Goal: Task Accomplishment & Management: Use online tool/utility

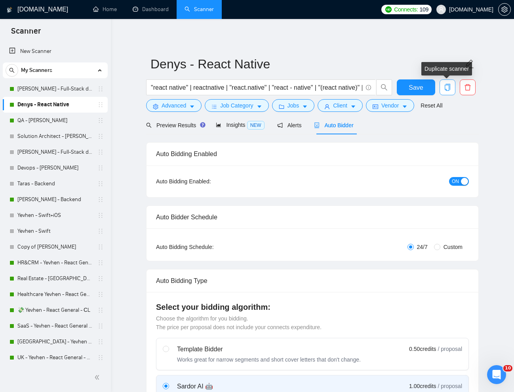
click at [448, 85] on icon "copy" at bounding box center [447, 87] width 6 height 7
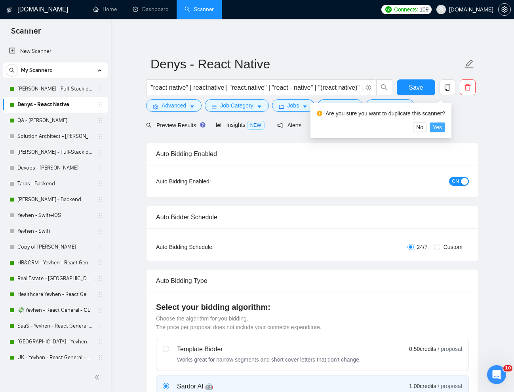
click at [440, 127] on span "Yes" at bounding box center [436, 127] width 9 height 9
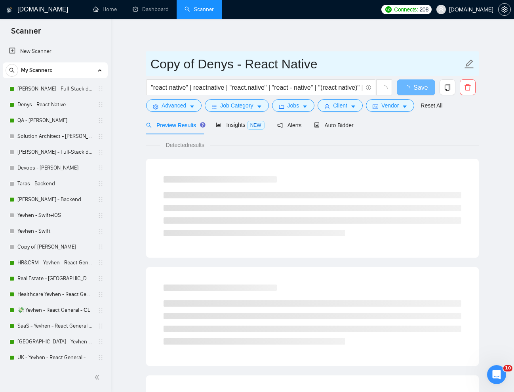
drag, startPoint x: 231, startPoint y: 67, endPoint x: 153, endPoint y: 64, distance: 78.8
click at [153, 64] on input "Copy of Denys - React Native" at bounding box center [306, 64] width 312 height 20
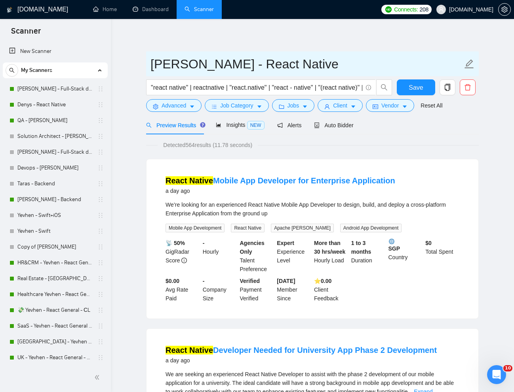
type input "[PERSON_NAME] - React Native"
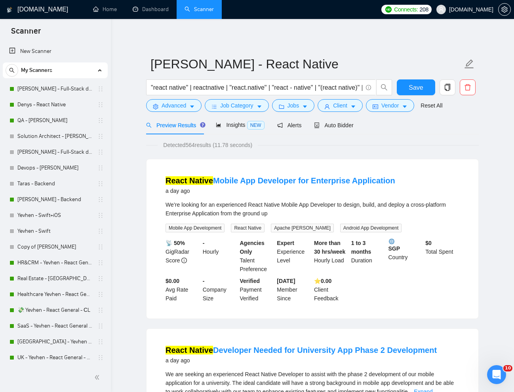
click at [427, 88] on button "Save" at bounding box center [415, 88] width 38 height 16
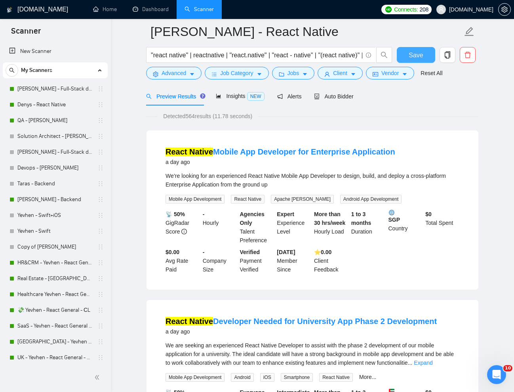
scroll to position [63, 0]
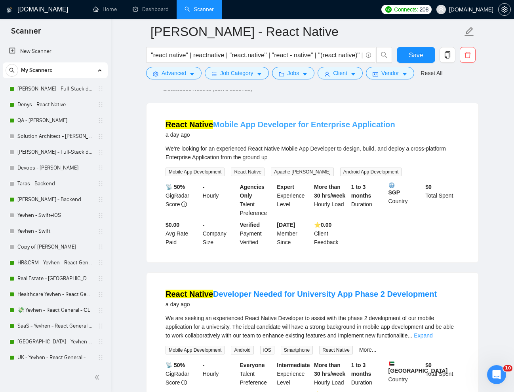
click at [306, 121] on link "React Native Mobile App Developer for Enterprise Application" at bounding box center [279, 124] width 229 height 9
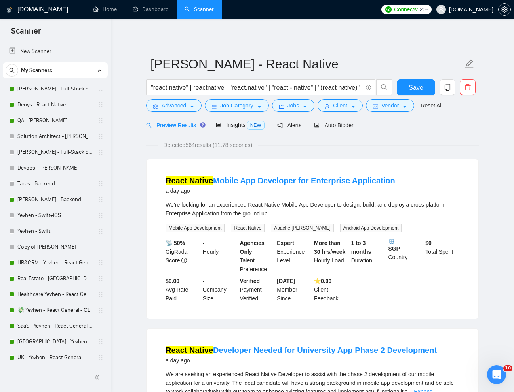
click at [335, 130] on div "Auto Bidder" at bounding box center [333, 125] width 39 height 19
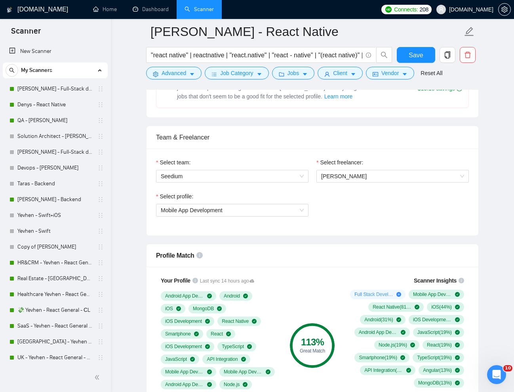
scroll to position [349, 0]
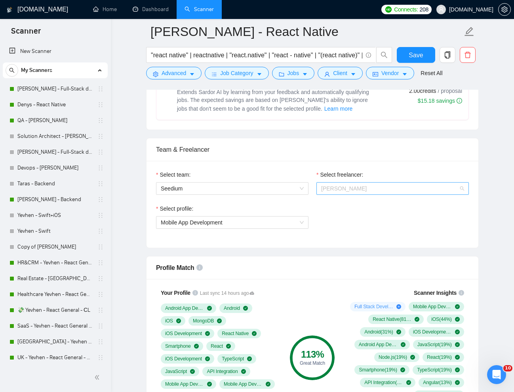
click at [387, 193] on span "[PERSON_NAME]" at bounding box center [392, 189] width 143 height 12
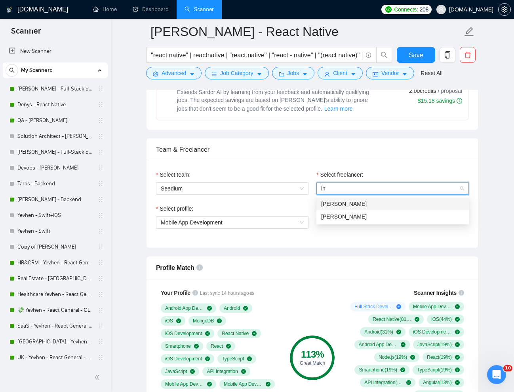
scroll to position [0, 0]
type input "iho"
click at [332, 206] on span "[PERSON_NAME]" at bounding box center [343, 204] width 45 height 6
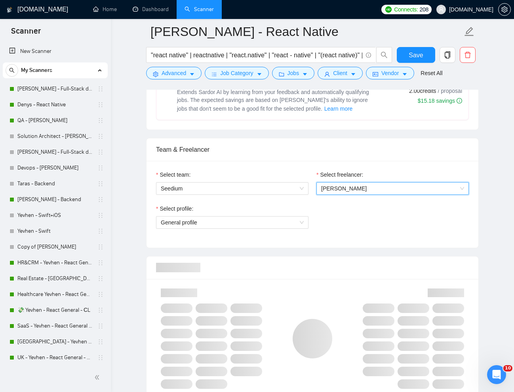
click at [327, 233] on div "Select profile: General profile" at bounding box center [312, 222] width 320 height 34
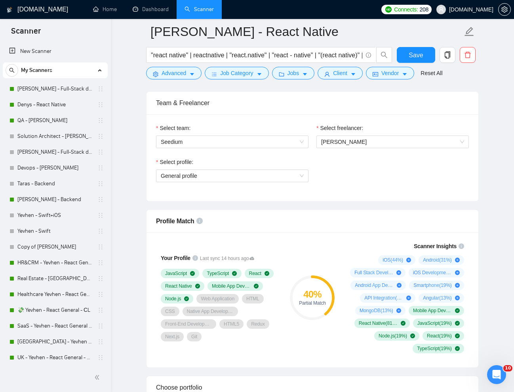
scroll to position [411, 0]
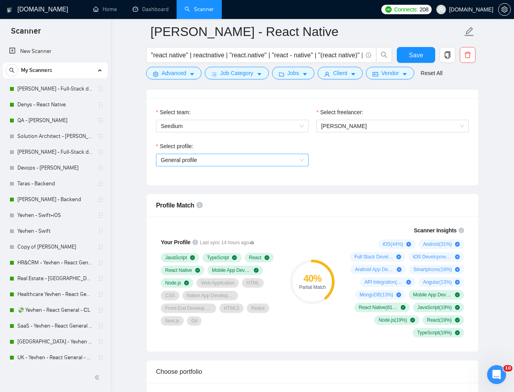
click at [293, 163] on span "General profile" at bounding box center [232, 160] width 143 height 12
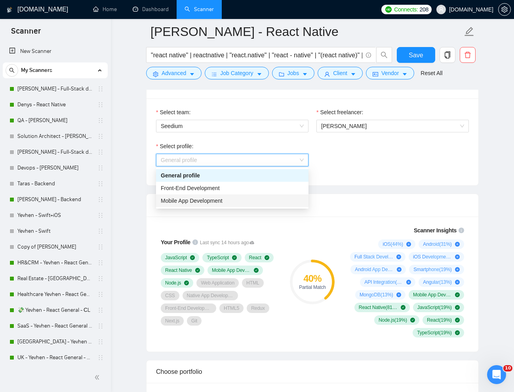
click at [272, 199] on div "Mobile App Development" at bounding box center [232, 201] width 143 height 9
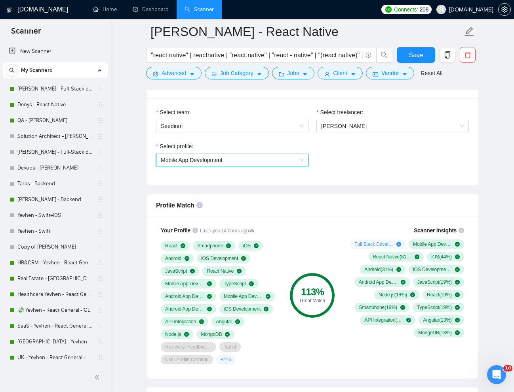
click at [359, 170] on div "Select profile: 996364627857502209 Mobile App Development" at bounding box center [312, 159] width 320 height 34
click at [410, 53] on span "Save" at bounding box center [415, 55] width 14 height 10
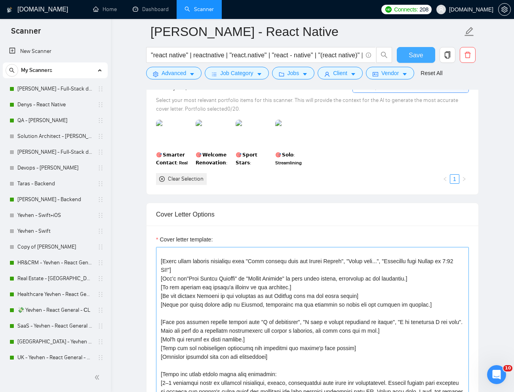
scroll to position [0, 0]
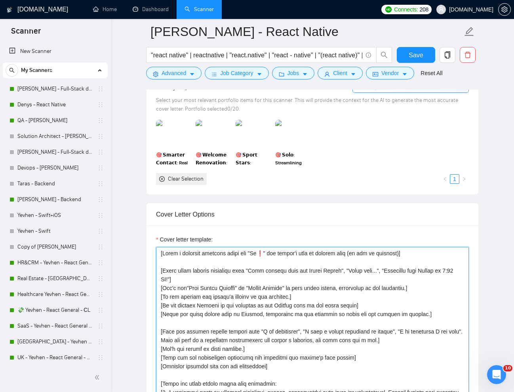
click at [266, 251] on textarea "Cover letter template:" at bounding box center [312, 336] width 313 height 178
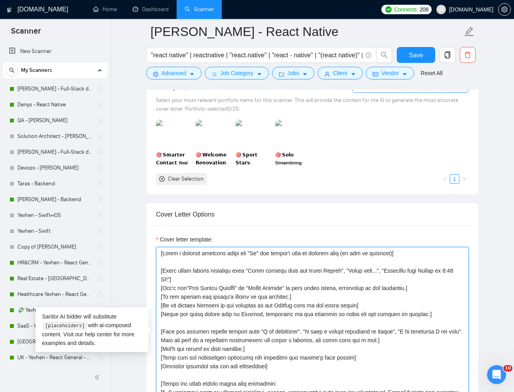
paste textarea "🤝"
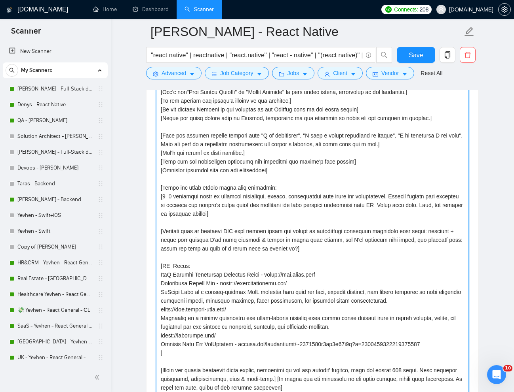
drag, startPoint x: 463, startPoint y: 225, endPoint x: 441, endPoint y: 458, distance: 234.5
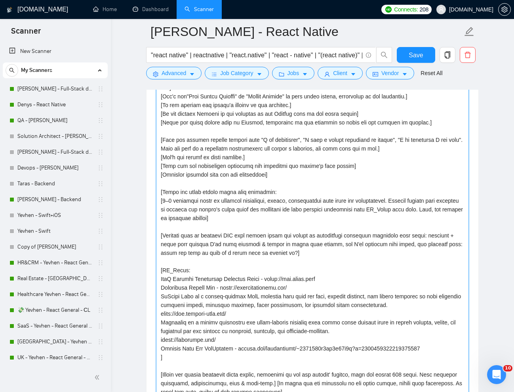
scroll to position [945, 0]
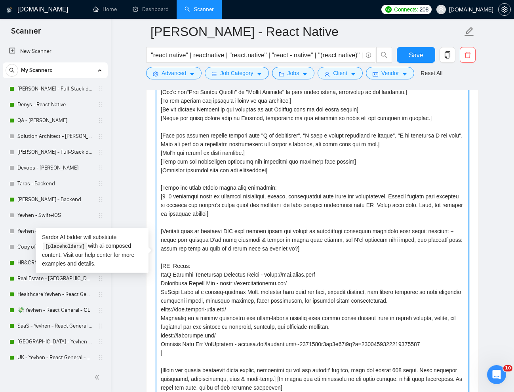
drag, startPoint x: 161, startPoint y: 275, endPoint x: 445, endPoint y: 341, distance: 291.7
click at [445, 341] on textarea "Cover letter template:" at bounding box center [312, 256] width 313 height 411
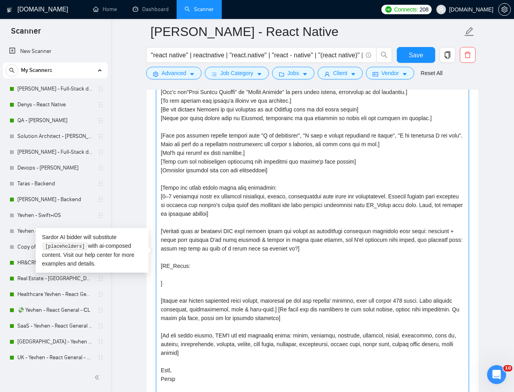
paste textarea "[URL][DOMAIN_NAME]"
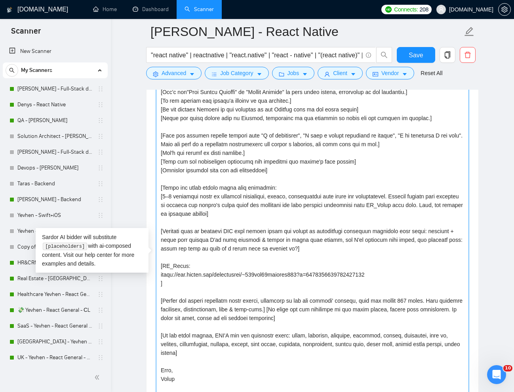
click at [161, 276] on textarea "Cover letter template:" at bounding box center [312, 256] width 313 height 411
paste textarea "AllClinics"
click at [422, 283] on textarea "Cover letter template:" at bounding box center [312, 256] width 313 height 411
click at [433, 277] on textarea "Cover letter template:" at bounding box center [312, 256] width 313 height 411
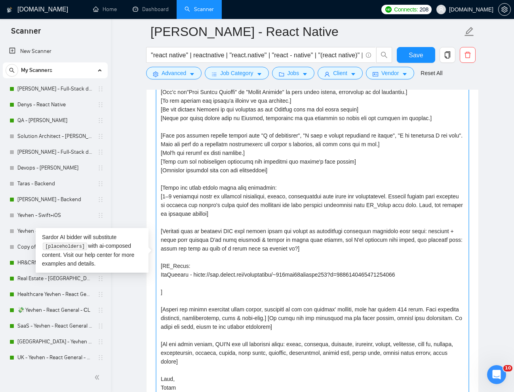
paste textarea "[URL][DOMAIN_NAME]"
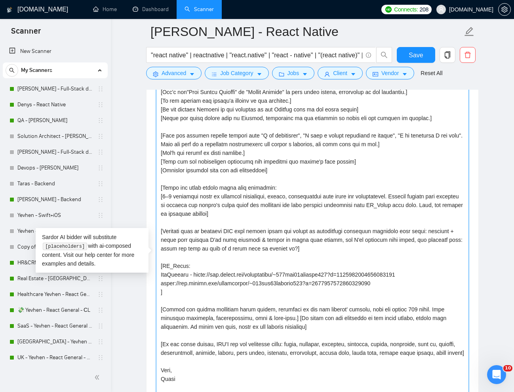
click at [162, 286] on textarea "Cover letter template:" at bounding box center [312, 256] width 313 height 411
paste textarea "HerHeadquarters"
drag, startPoint x: 243, startPoint y: 285, endPoint x: 211, endPoint y: 286, distance: 32.5
click at [211, 286] on textarea "Cover letter template:" at bounding box center [312, 256] width 313 height 411
drag, startPoint x: 221, startPoint y: 275, endPoint x: 191, endPoint y: 274, distance: 29.7
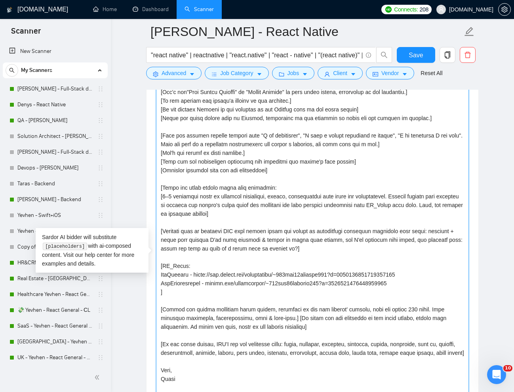
click at [191, 274] on textarea "Cover letter template:" at bounding box center [312, 256] width 313 height 411
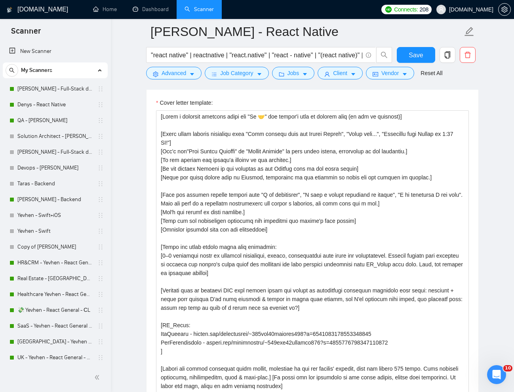
scroll to position [882, 0]
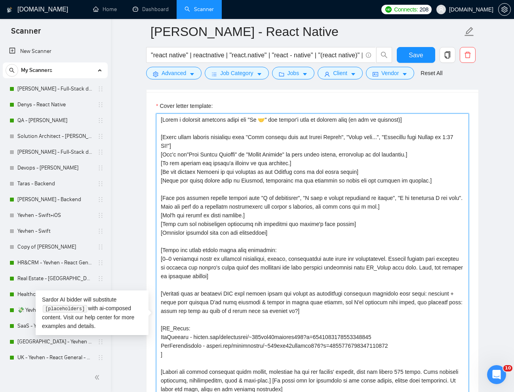
click at [169, 132] on textarea "Cover letter template:" at bounding box center [312, 319] width 313 height 411
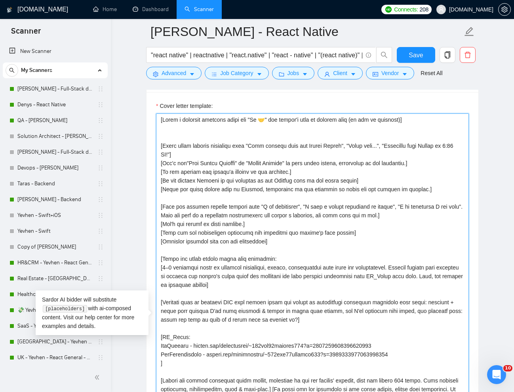
paste textarea "Sound human and conversational, not like a template or AI-generated text. Avoid…"
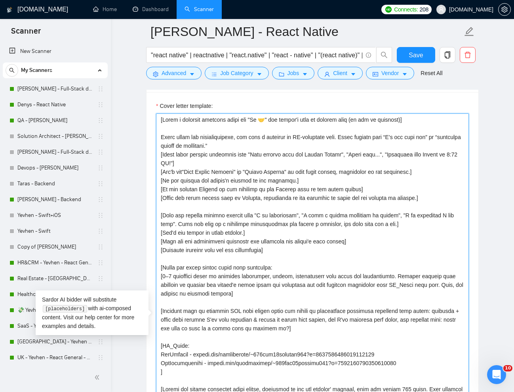
click at [159, 137] on textarea "Cover letter template:" at bounding box center [312, 319] width 313 height 411
click at [277, 145] on textarea "Cover letter template:" at bounding box center [312, 319] width 313 height 411
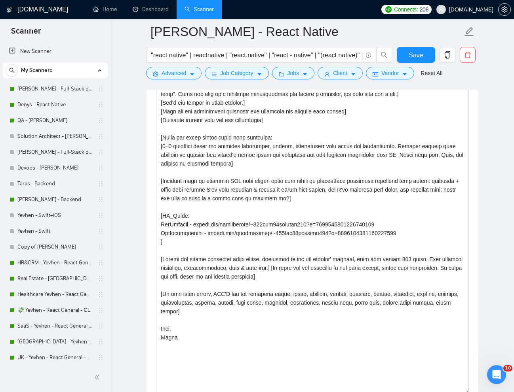
scroll to position [1016, 0]
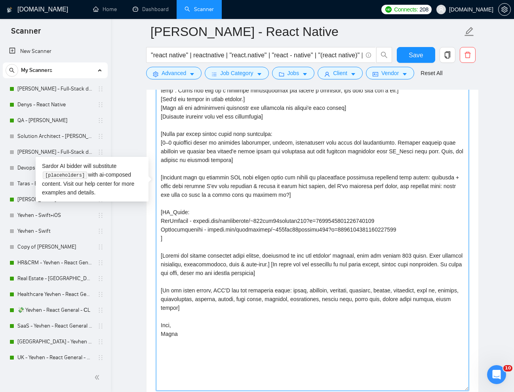
click at [408, 256] on textarea "Cover letter template:" at bounding box center [312, 185] width 313 height 411
click at [434, 231] on textarea "Cover letter template:" at bounding box center [312, 185] width 313 height 411
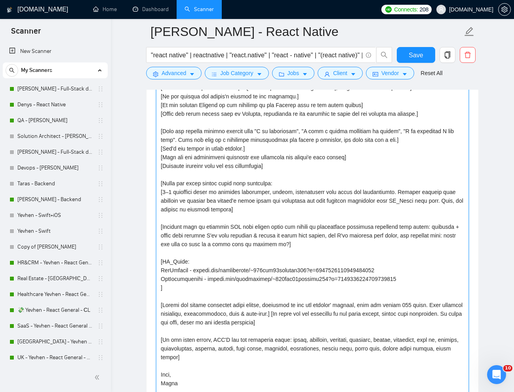
scroll to position [954, 0]
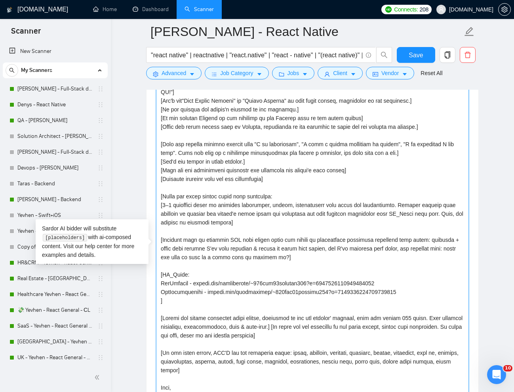
drag, startPoint x: 163, startPoint y: 206, endPoint x: 242, endPoint y: 226, distance: 81.5
click at [242, 226] on textarea "Cover letter template:" at bounding box center [312, 247] width 313 height 411
paste textarea "ask a controversial question based on the job description"
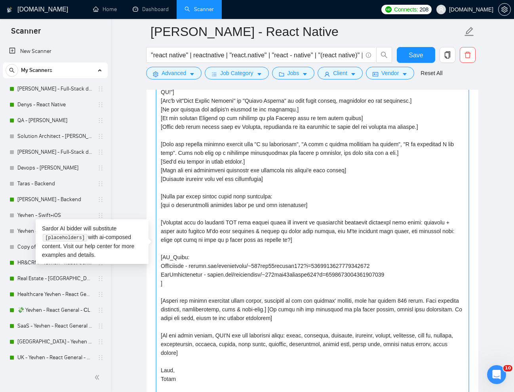
paste textarea "🤔"
click at [322, 243] on textarea "Cover letter template:" at bounding box center [312, 247] width 313 height 411
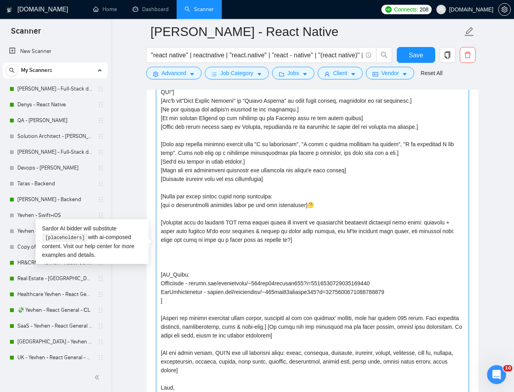
paste textarea "Mention relevant experience or technologies (React Native, Redux, Firebase, API…"
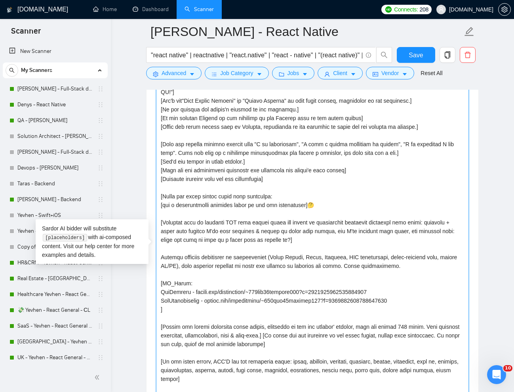
click at [162, 258] on textarea "Cover letter template:" at bounding box center [312, 247] width 313 height 411
click at [437, 264] on textarea "Cover letter template:" at bounding box center [312, 247] width 313 height 411
click at [239, 259] on textarea "Cover letter template:" at bounding box center [312, 247] width 313 height 411
drag, startPoint x: 284, startPoint y: 257, endPoint x: 198, endPoint y: 264, distance: 86.6
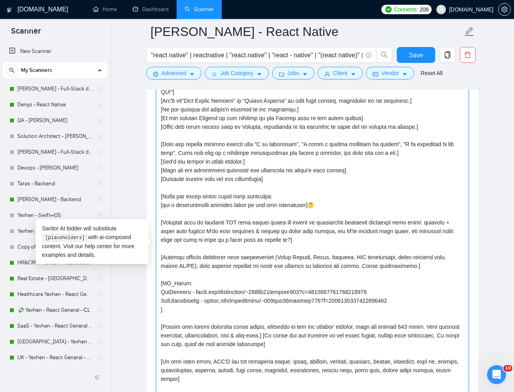
click at [198, 264] on textarea "Cover letter template:" at bounding box center [312, 247] width 313 height 411
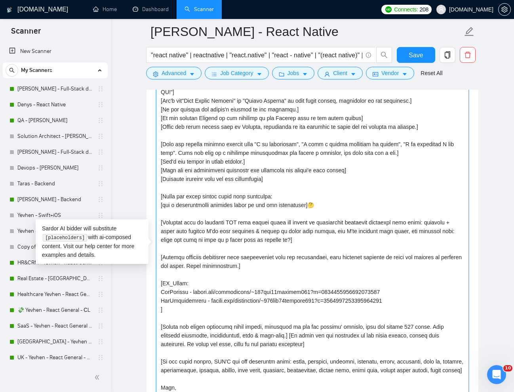
click at [207, 269] on textarea "Cover letter template:" at bounding box center [312, 247] width 313 height 411
click at [395, 257] on textarea "Cover letter template:" at bounding box center [312, 247] width 313 height 411
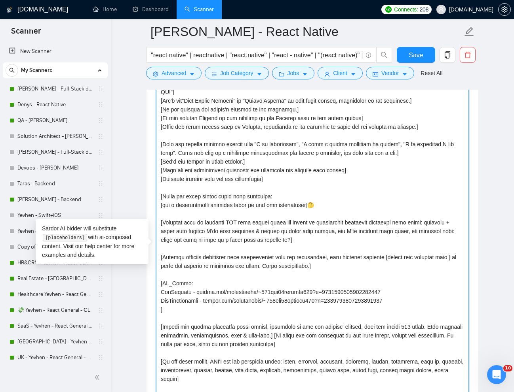
drag, startPoint x: 186, startPoint y: 286, endPoint x: 163, endPoint y: 282, distance: 23.9
click at [163, 282] on textarea "Cover letter template:" at bounding box center [312, 247] width 313 height 411
click at [175, 266] on textarea "Cover letter template:" at bounding box center [312, 247] width 313 height 411
paste textarea "PR_Links"
drag, startPoint x: 373, startPoint y: 269, endPoint x: 158, endPoint y: 256, distance: 215.6
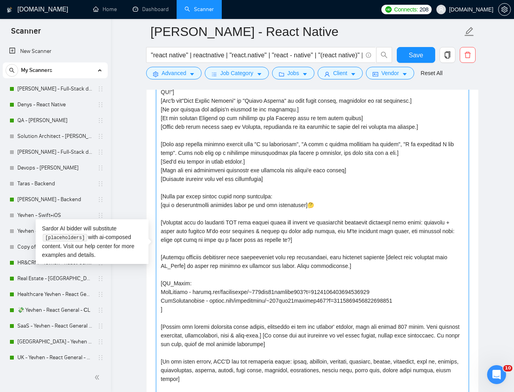
click at [158, 256] on textarea "Cover letter template:" at bounding box center [312, 247] width 313 height 411
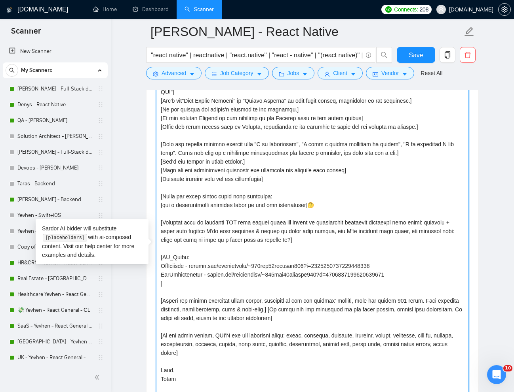
click at [341, 212] on textarea "Cover letter template:" at bounding box center [312, 247] width 313 height 411
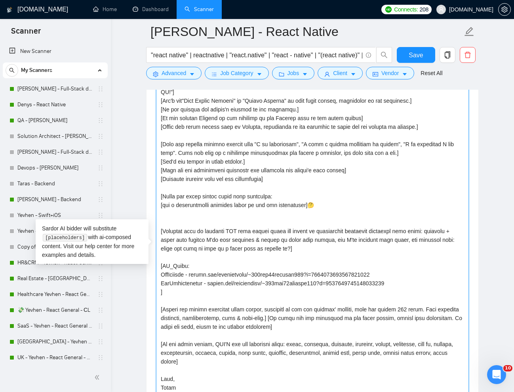
paste textarea "[Mention relevant experience with technologies from job description, with speci…"
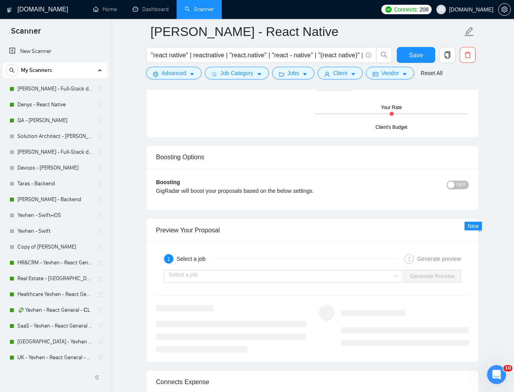
scroll to position [1611, 0]
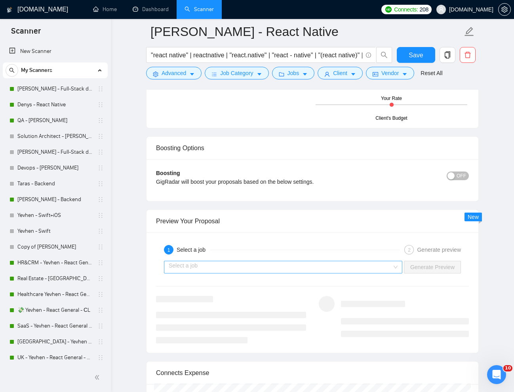
click at [382, 268] on input "search" at bounding box center [280, 268] width 223 height 12
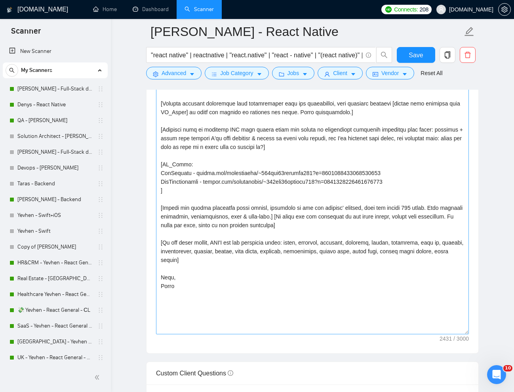
scroll to position [1069, 0]
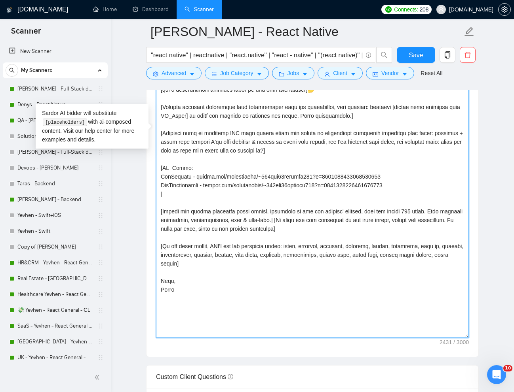
drag, startPoint x: 178, startPoint y: 289, endPoint x: 159, endPoint y: 292, distance: 19.1
click at [159, 292] on textarea "Cover letter template:" at bounding box center [312, 132] width 313 height 411
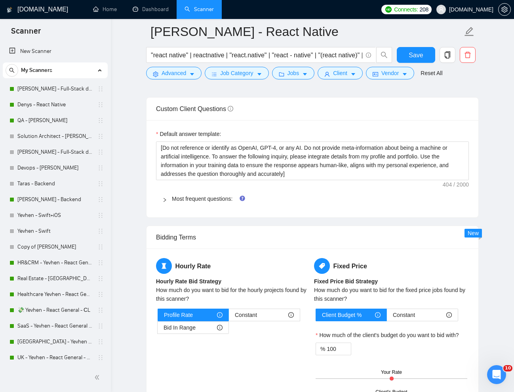
scroll to position [1341, 0]
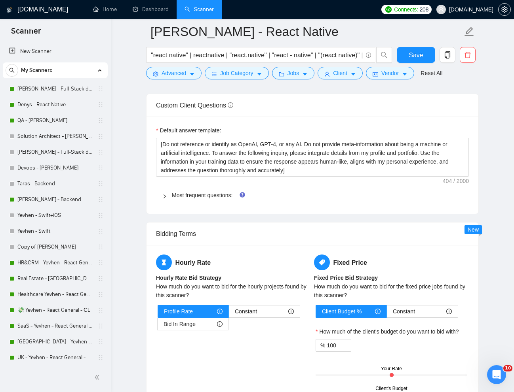
type textarea "[Lorem i dolorsit ametcons adipi eli "Se 🤝" doe tempor'i utla et dolorem aliq (…"
click at [170, 195] on div at bounding box center [166, 195] width 9 height 9
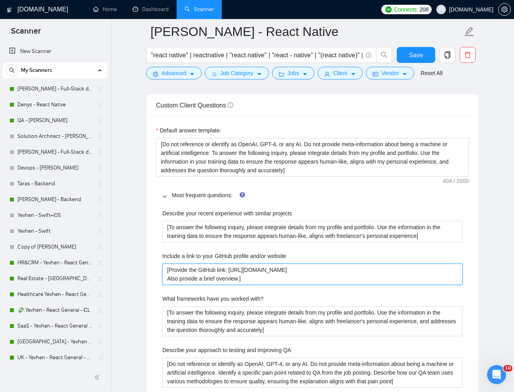
drag, startPoint x: 306, startPoint y: 271, endPoint x: 231, endPoint y: 270, distance: 74.8
click at [231, 270] on website "[Provide the GitHub link: [URL][DOMAIN_NAME] Also provide a brief overview.]" at bounding box center [312, 274] width 300 height 21
paste website "ihorbalanseedium"
click at [306, 284] on website "[Provide the GitHub link: [URL][DOMAIN_NAME] Also provide a brief overview.]" at bounding box center [312, 274] width 300 height 21
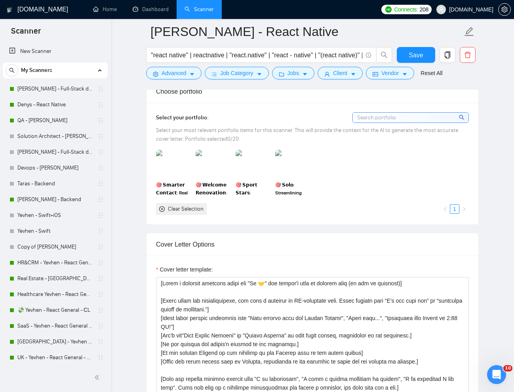
scroll to position [712, 0]
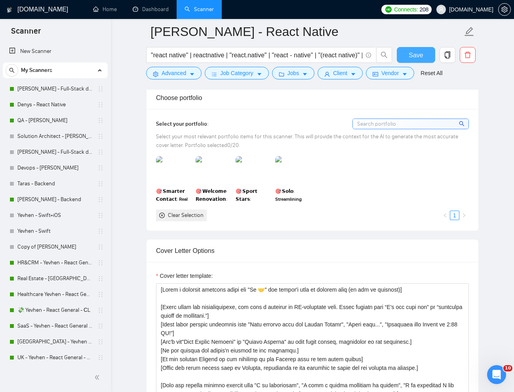
type website "[Provide the GitHub link: [URL][DOMAIN_NAME] Also provide a brief overview.]"
click at [425, 59] on button "Save" at bounding box center [415, 55] width 38 height 16
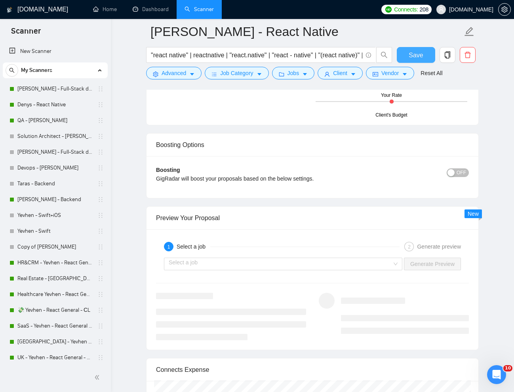
scroll to position [1387, 0]
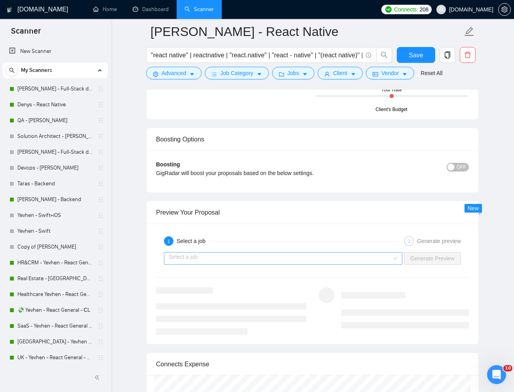
click at [385, 259] on input "search" at bounding box center [280, 259] width 223 height 12
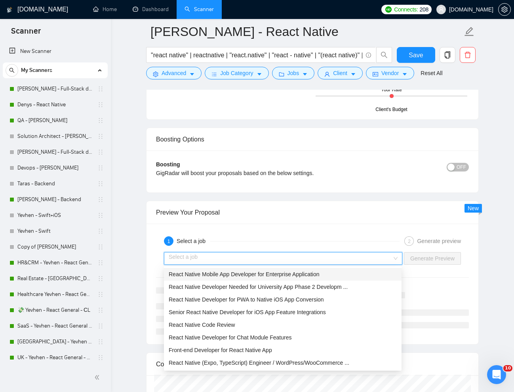
click at [313, 274] on span "React Native Mobile App Developer for Enterprise Application" at bounding box center [244, 274] width 151 height 6
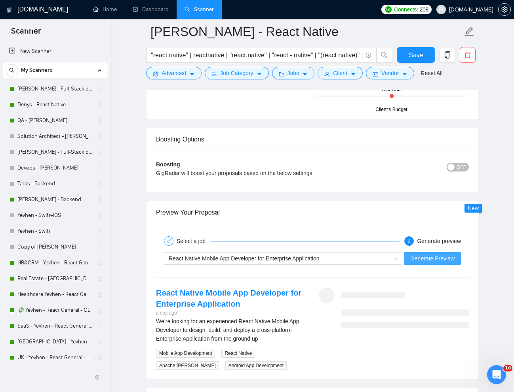
click at [436, 261] on span "Generate Preview" at bounding box center [432, 258] width 44 height 9
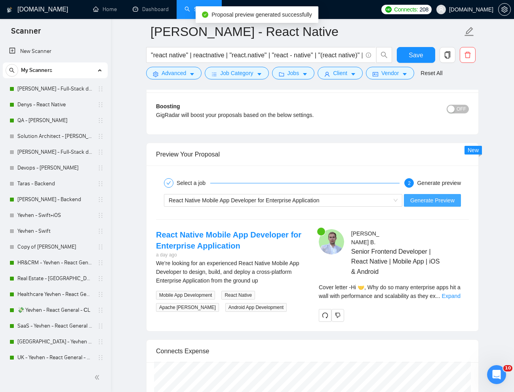
scroll to position [1449, 0]
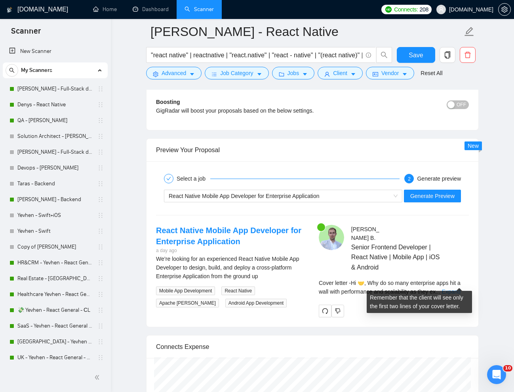
click at [454, 289] on link "Expand" at bounding box center [451, 292] width 19 height 6
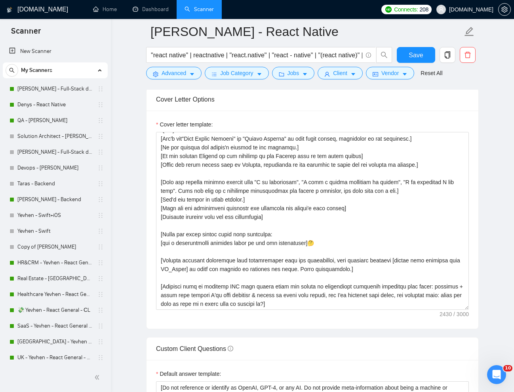
scroll to position [63, 0]
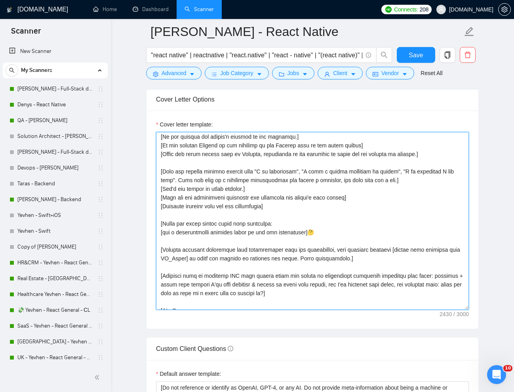
click at [308, 234] on textarea "Cover letter template:" at bounding box center [312, 221] width 313 height 178
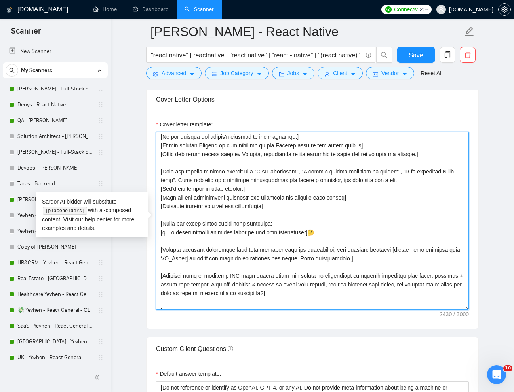
click at [332, 236] on textarea "Cover letter template:" at bounding box center [312, 221] width 313 height 178
paste textarea "give an idea for a solution"
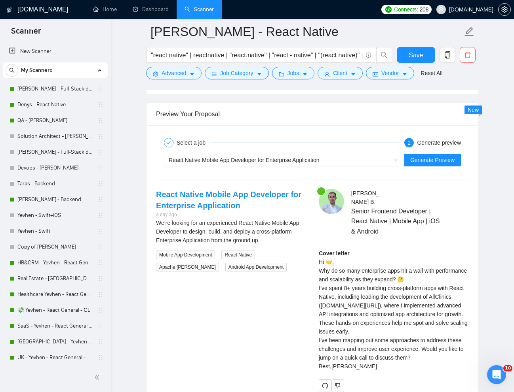
scroll to position [1490, 0]
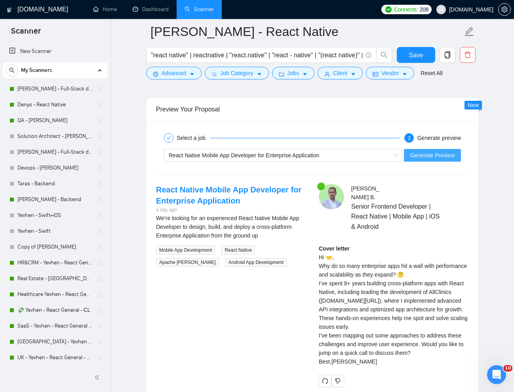
click at [421, 155] on span "Generate Preview" at bounding box center [432, 155] width 44 height 9
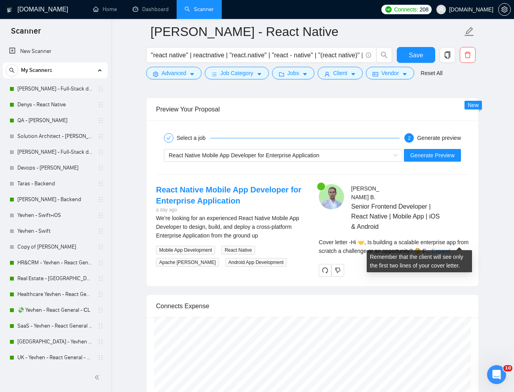
click at [450, 248] on link "Expand" at bounding box center [440, 251] width 19 height 6
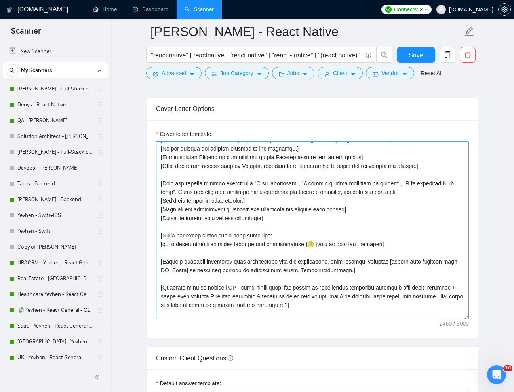
scroll to position [63, 0]
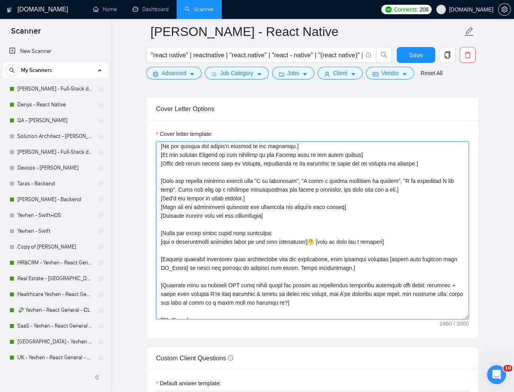
click at [197, 269] on textarea "Cover letter template:" at bounding box center [312, 231] width 313 height 178
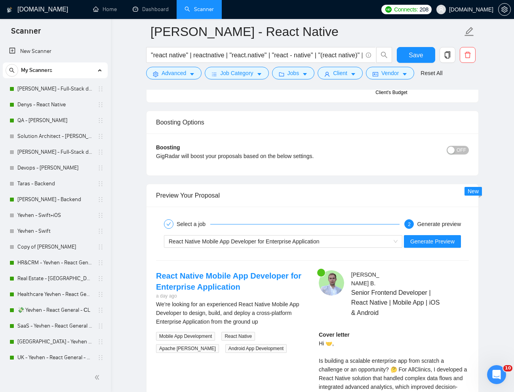
scroll to position [1416, 0]
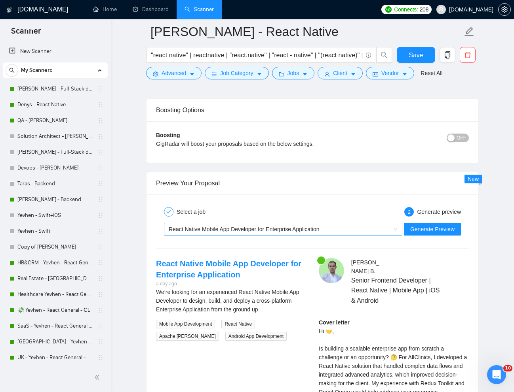
click at [363, 233] on div "React Native Mobile App Developer for Enterprise Application" at bounding box center [280, 230] width 222 height 12
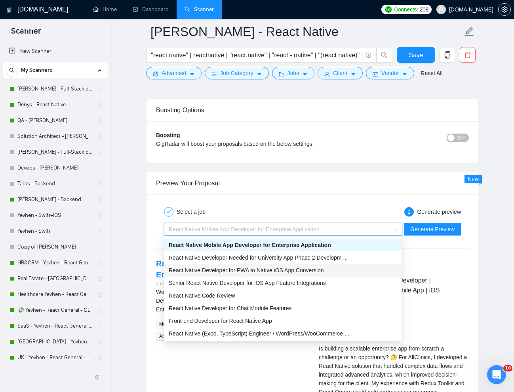
click at [295, 271] on span "React Native Developer for PWA to Native iOS App Conversion" at bounding box center [246, 270] width 155 height 6
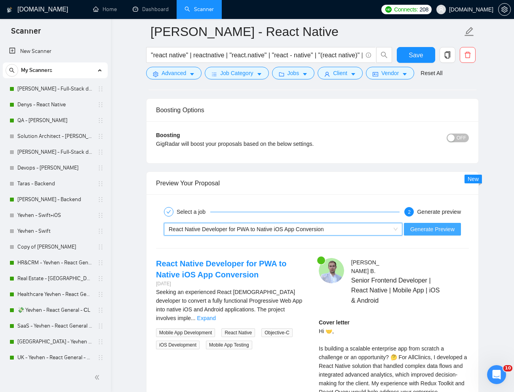
click at [426, 233] on span "Generate Preview" at bounding box center [432, 229] width 44 height 9
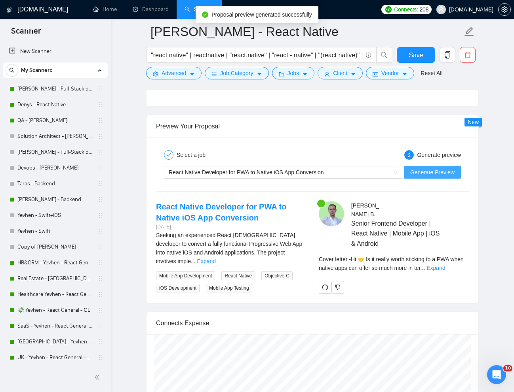
scroll to position [1479, 0]
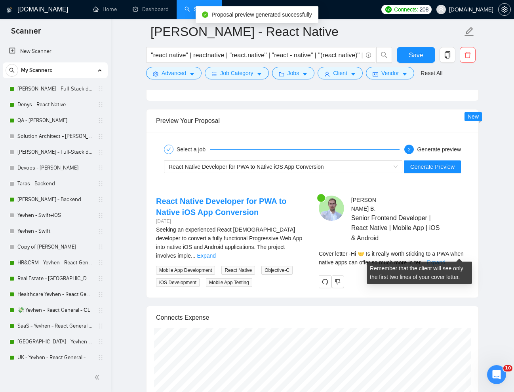
click at [445, 260] on link "Expand" at bounding box center [435, 263] width 19 height 6
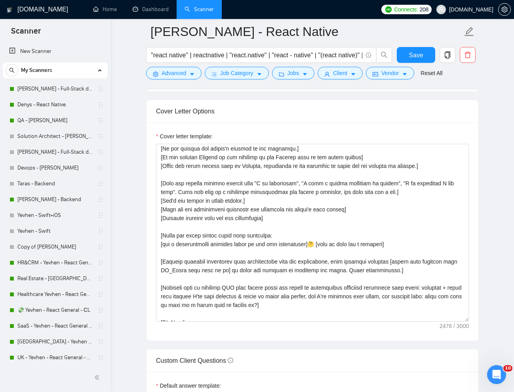
scroll to position [851, 0]
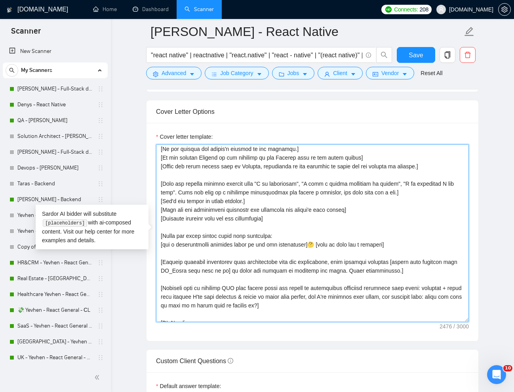
drag, startPoint x: 311, startPoint y: 245, endPoint x: 155, endPoint y: 246, distance: 155.5
click at [155, 246] on div "Cover letter template:" at bounding box center [312, 232] width 332 height 218
click at [165, 244] on textarea "Cover letter template:" at bounding box center [312, 233] width 313 height 178
click at [171, 246] on textarea "Cover letter template:" at bounding box center [312, 233] width 313 height 178
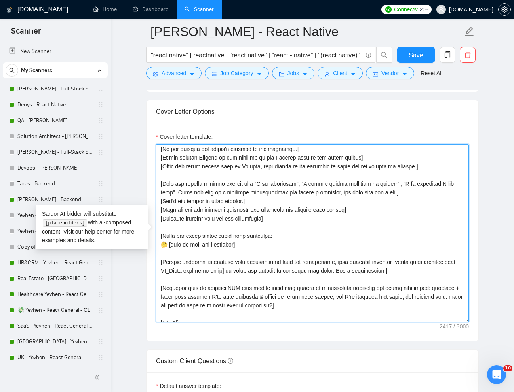
drag, startPoint x: 167, startPoint y: 246, endPoint x: 157, endPoint y: 246, distance: 9.9
click at [157, 246] on textarea "Cover letter template:" at bounding box center [312, 233] width 313 height 178
click at [258, 246] on textarea "Cover letter template:" at bounding box center [312, 233] width 313 height 178
paste textarea "🤔"
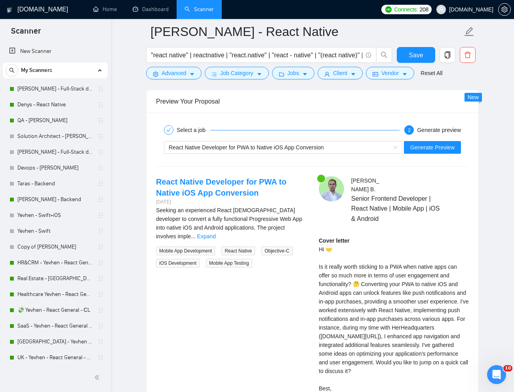
scroll to position [1496, 0]
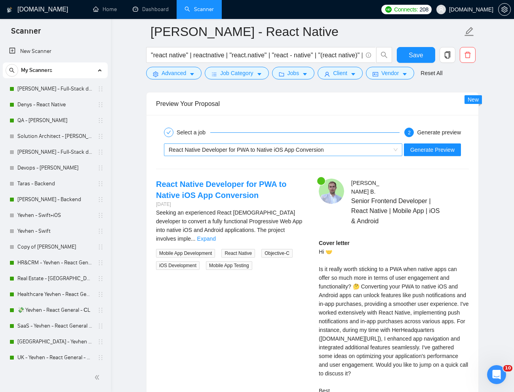
click at [308, 154] on div "React Native Developer for PWA to Native iOS App Conversion" at bounding box center [280, 150] width 222 height 12
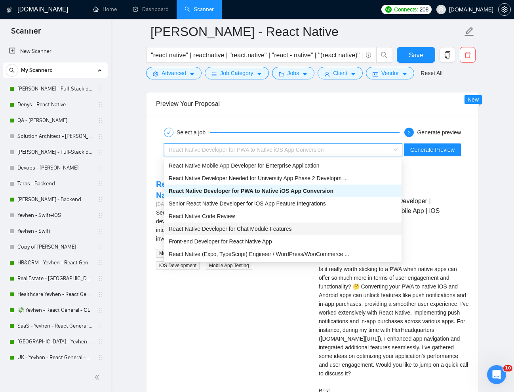
click at [201, 227] on span "React Native Developer for Chat Module Features" at bounding box center [230, 229] width 123 height 6
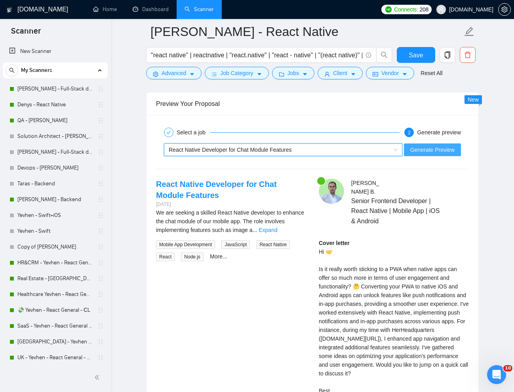
click at [427, 154] on button "Generate Preview" at bounding box center [432, 150] width 57 height 13
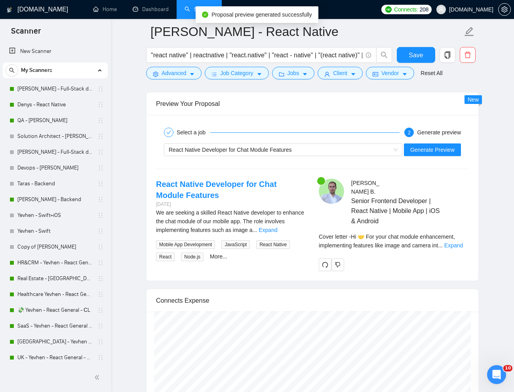
click at [472, 236] on div "[PERSON_NAME] Senior Frontend Developer | React Native | Mobile App | iOS & And…" at bounding box center [393, 225] width 163 height 92
click at [467, 237] on div "Cover letter - Hi 🤝 For your chat module enhancement, implementing features lik…" at bounding box center [393, 241] width 150 height 17
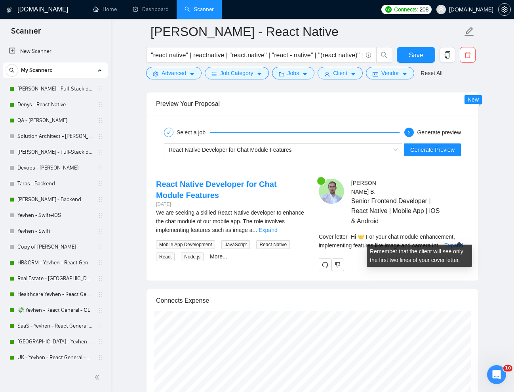
click at [462, 233] on div "Cover letter - Hi 🤝 For your chat module enhancement, implementing features lik…" at bounding box center [393, 241] width 150 height 17
click at [454, 243] on link "Expand" at bounding box center [453, 246] width 19 height 6
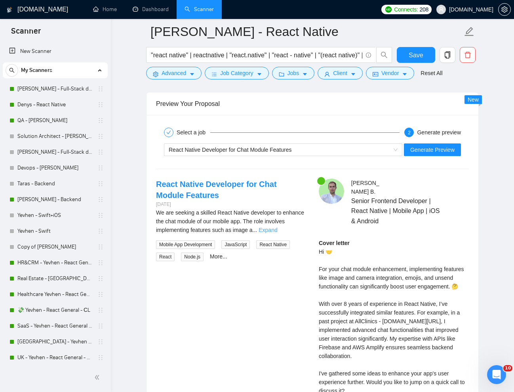
click at [277, 230] on link "Expand" at bounding box center [267, 230] width 19 height 6
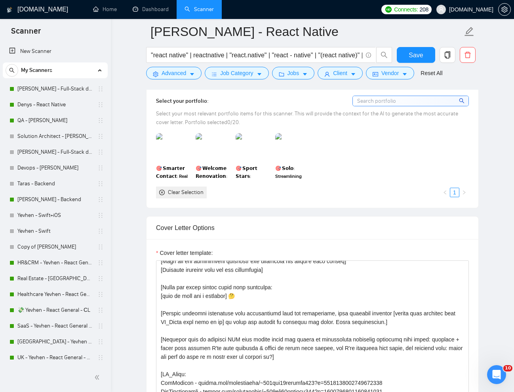
scroll to position [125, 0]
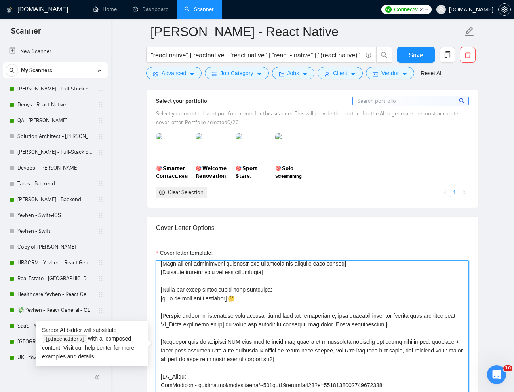
drag, startPoint x: 227, startPoint y: 298, endPoint x: 163, endPoint y: 299, distance: 63.7
click at [163, 299] on textarea "Cover letter template:" at bounding box center [312, 350] width 313 height 178
paste textarea "provide an idea for a solution but don't just state a description from the job"
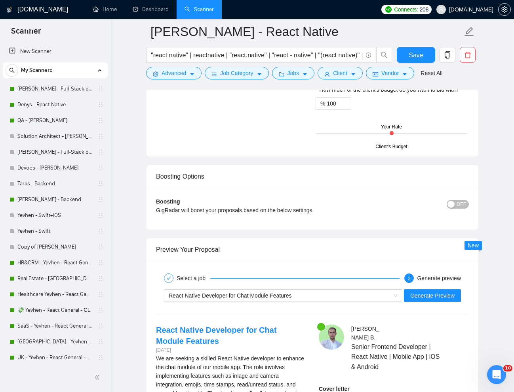
scroll to position [1357, 0]
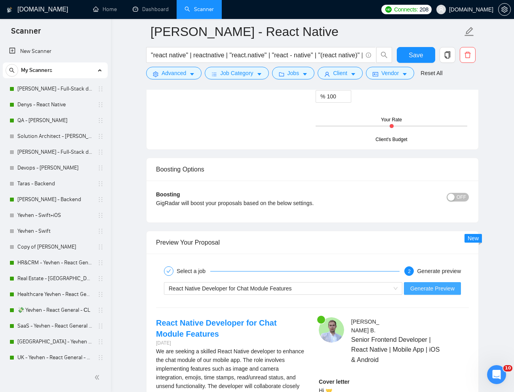
click at [417, 291] on span "Generate Preview" at bounding box center [432, 288] width 44 height 9
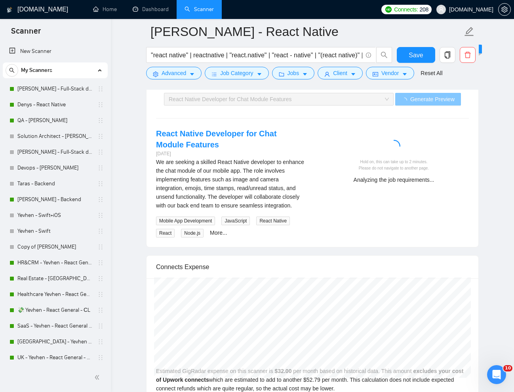
scroll to position [1552, 0]
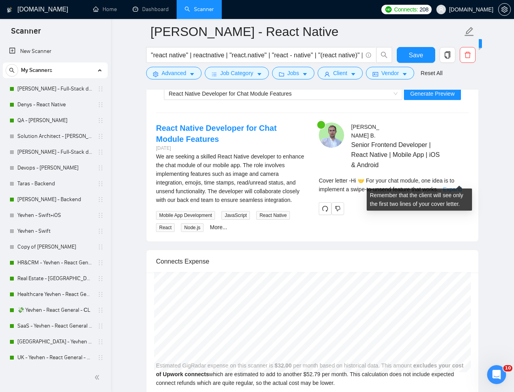
click at [461, 186] on link "Expand" at bounding box center [452, 189] width 19 height 6
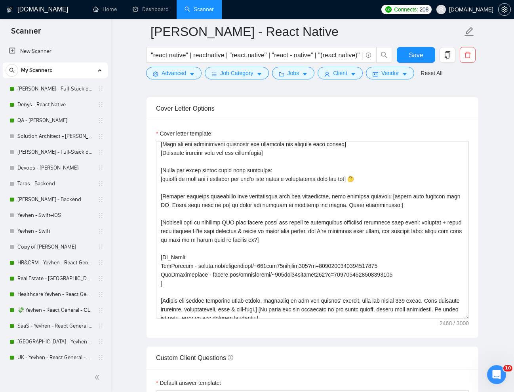
scroll to position [851, 0]
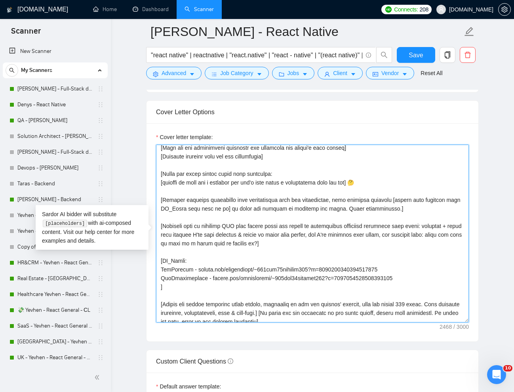
drag, startPoint x: 353, startPoint y: 184, endPoint x: 163, endPoint y: 181, distance: 189.5
click at [163, 181] on textarea "Cover letter template:" at bounding box center [312, 234] width 313 height 178
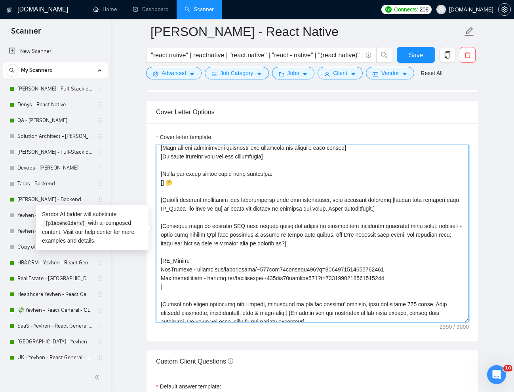
paste textarea "Describe your approach to solving a client's problem in a few words."
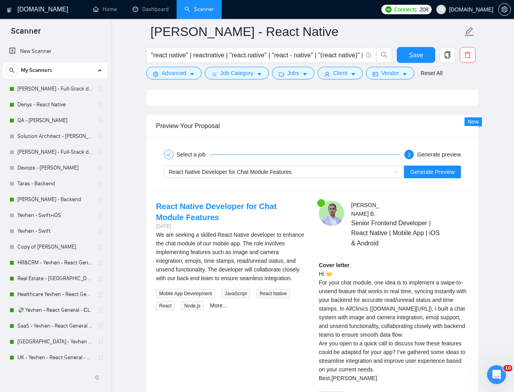
scroll to position [1478, 0]
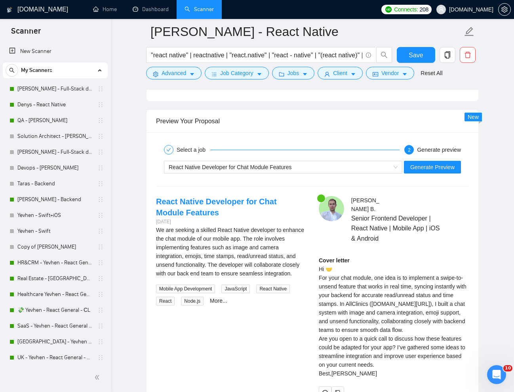
click at [286, 174] on div "React Native Developer for Chat Module Features Generate Preview" at bounding box center [312, 167] width 314 height 19
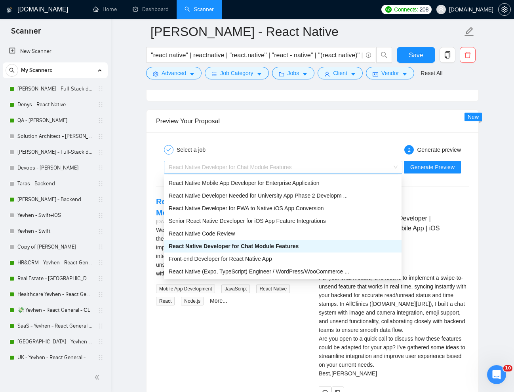
click at [288, 172] on div "React Native Developer for Chat Module Features" at bounding box center [280, 167] width 222 height 12
click at [254, 210] on span "React Native Developer for PWA to Native iOS App Conversion" at bounding box center [246, 208] width 155 height 6
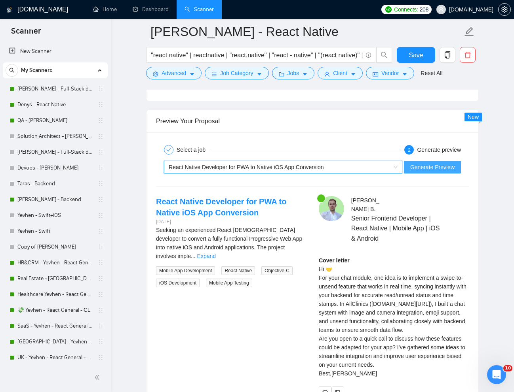
click at [440, 167] on span "Generate Preview" at bounding box center [432, 167] width 44 height 9
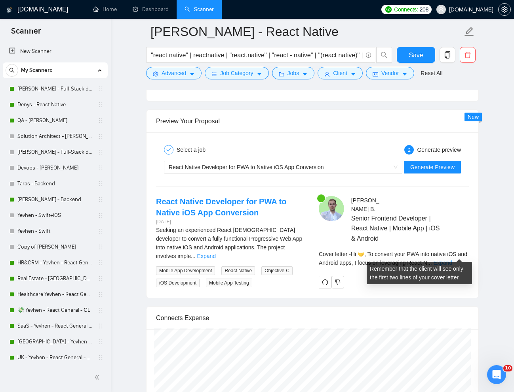
click at [452, 260] on link "Expand" at bounding box center [442, 263] width 19 height 6
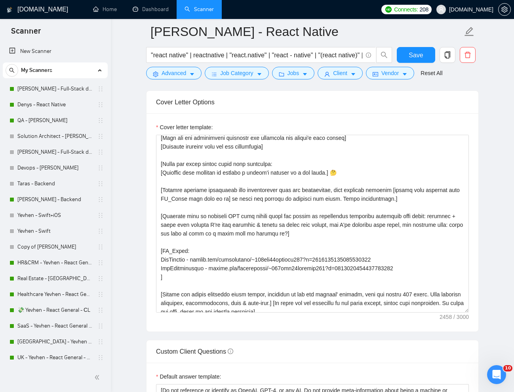
scroll to position [857, 0]
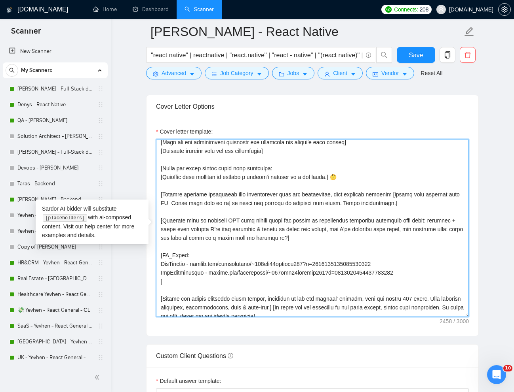
drag, startPoint x: 336, startPoint y: 180, endPoint x: 163, endPoint y: 180, distance: 173.3
click at [163, 180] on textarea "Cover letter template:" at bounding box center [312, 228] width 313 height 178
paste textarea "professional approach to solving a client's problem in a few words, use busines…"
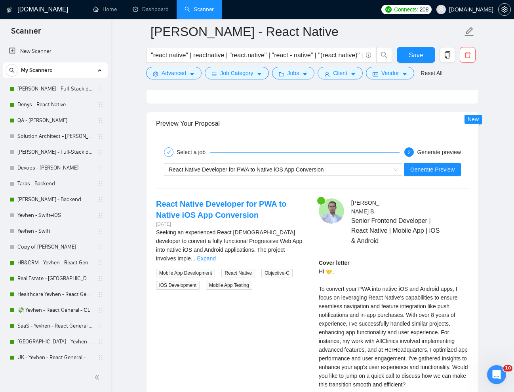
scroll to position [1477, 0]
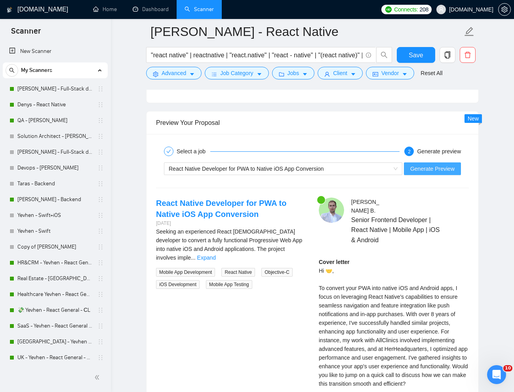
click at [437, 168] on span "Generate Preview" at bounding box center [432, 169] width 44 height 9
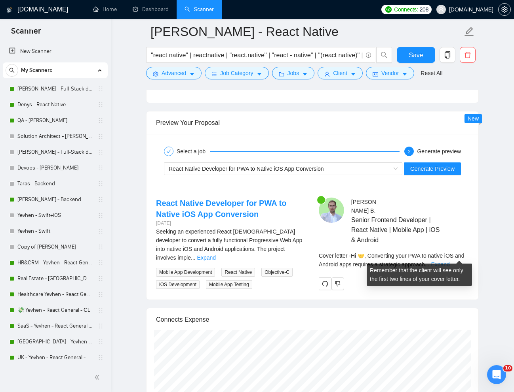
click at [449, 262] on link "Expand" at bounding box center [439, 265] width 19 height 6
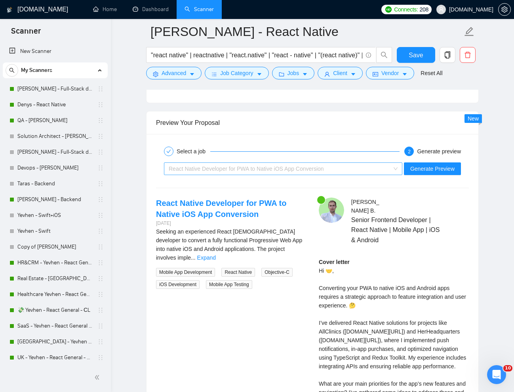
click at [313, 172] on span "React Native Developer for PWA to Native iOS App Conversion" at bounding box center [246, 169] width 155 height 6
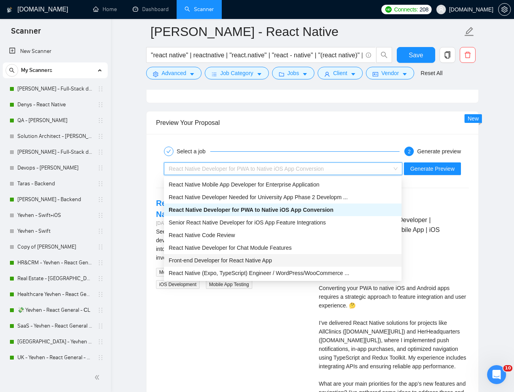
click at [200, 264] on span "Front-end Developer for React Native App" at bounding box center [220, 261] width 103 height 6
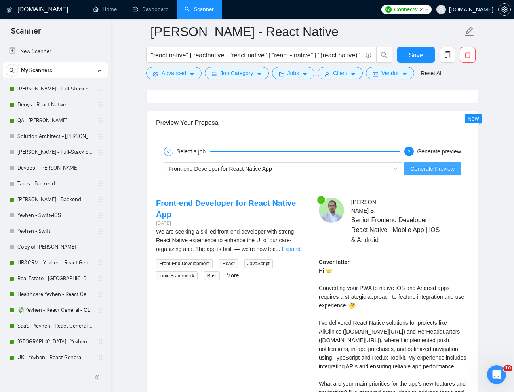
click at [447, 165] on span "Generate Preview" at bounding box center [432, 169] width 44 height 9
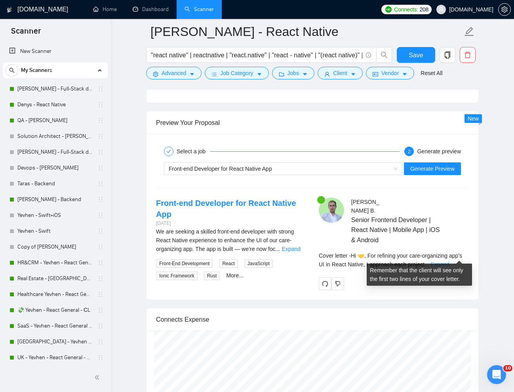
click at [449, 262] on link "Expand" at bounding box center [439, 265] width 19 height 6
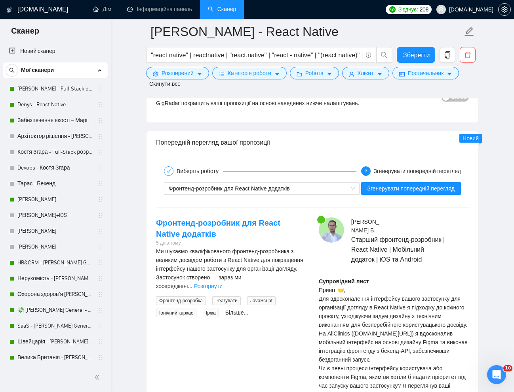
scroll to position [1539, 0]
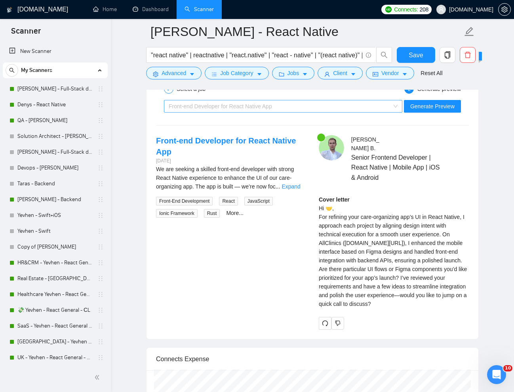
click at [313, 107] on div "Front-end Developer for React Native App" at bounding box center [280, 106] width 222 height 12
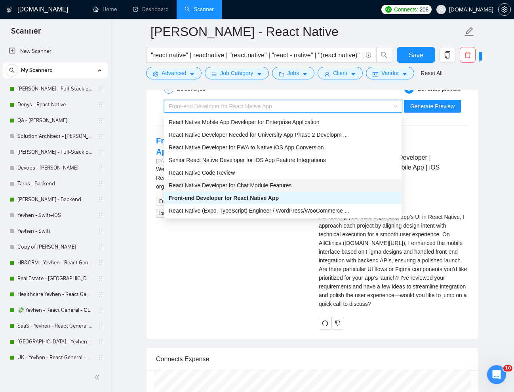
click at [256, 183] on span "React Native Developer for Chat Module Features" at bounding box center [230, 185] width 123 height 6
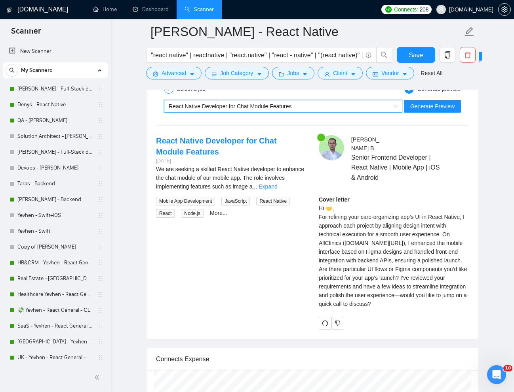
click at [414, 114] on div "~021975960466242974891 React Native Developer for Chat Module Features Generate…" at bounding box center [312, 106] width 314 height 19
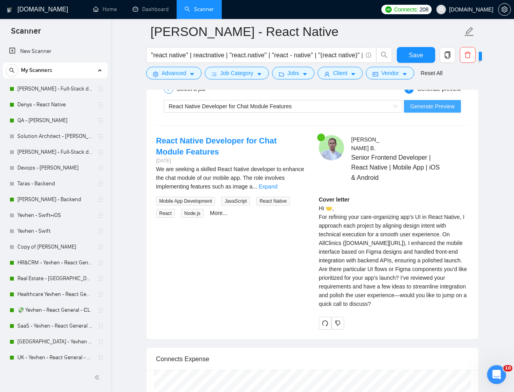
click at [427, 108] on span "Generate Preview" at bounding box center [432, 106] width 44 height 9
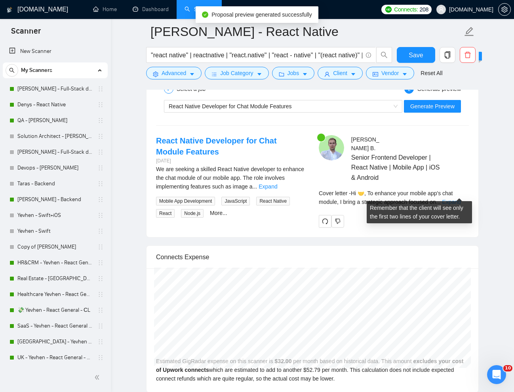
click at [455, 199] on link "Expand" at bounding box center [451, 202] width 19 height 6
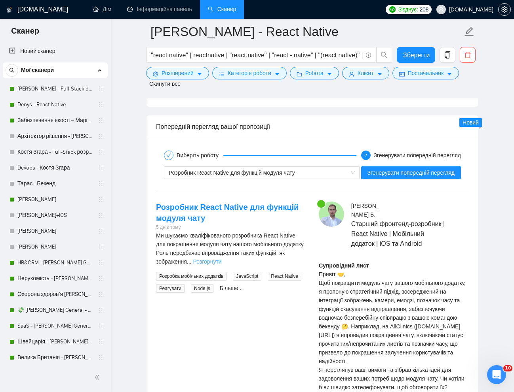
click at [222, 261] on font "Розгорнути" at bounding box center [207, 262] width 28 height 6
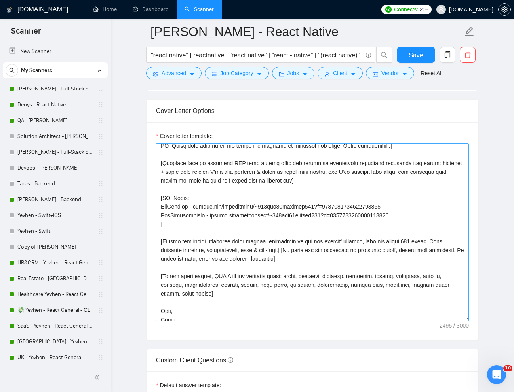
scroll to position [188, 0]
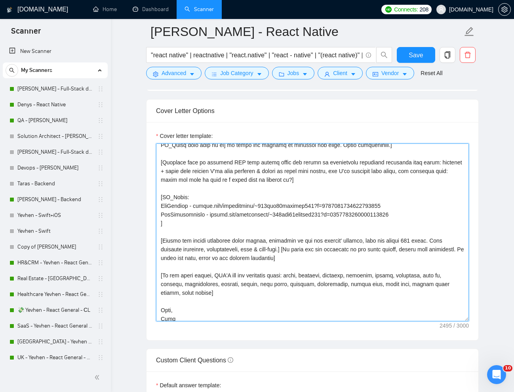
click at [173, 205] on textarea "Cover letter template:" at bounding box center [312, 233] width 313 height 178
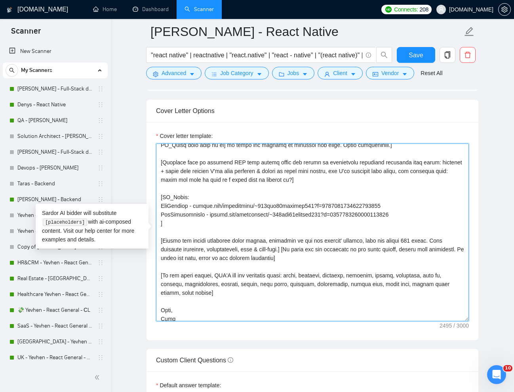
click at [185, 208] on textarea "Cover letter template:" at bounding box center [312, 233] width 313 height 178
click at [161, 205] on textarea "Cover letter template:" at bounding box center [312, 233] width 313 height 178
paste textarea "Database of Every Hospital in the [GEOGRAPHIC_DATA]"
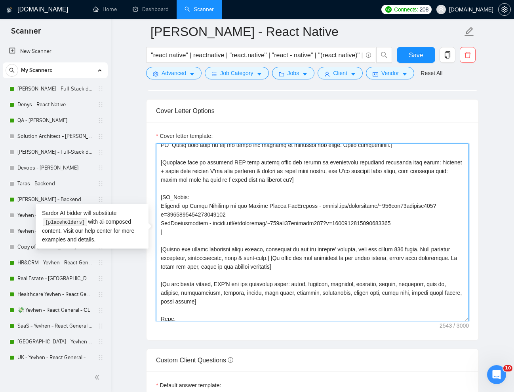
click at [161, 204] on textarea "Cover letter template:" at bounding box center [312, 233] width 313 height 178
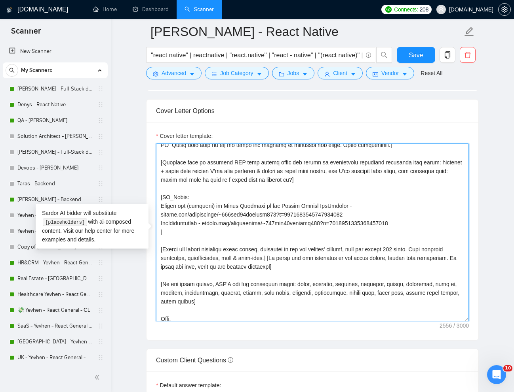
click at [160, 223] on textarea "Cover letter template:" at bounding box center [312, 233] width 313 height 178
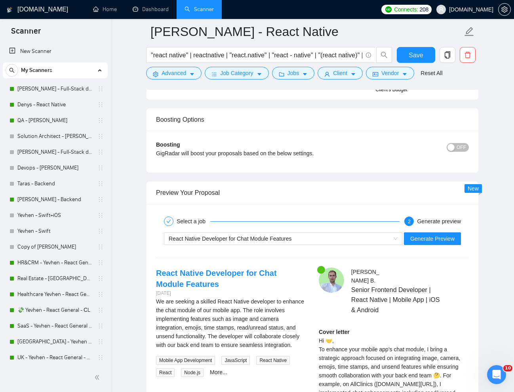
scroll to position [1407, 0]
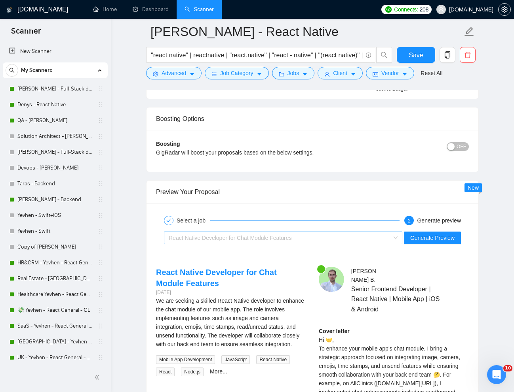
click at [246, 235] on span "React Native Developer for Chat Module Features" at bounding box center [230, 238] width 123 height 6
type textarea "[Lorem i dolorsit ametcons adipi eli "Se 🤝" doe tempor'i utla et dolorem aliq (…"
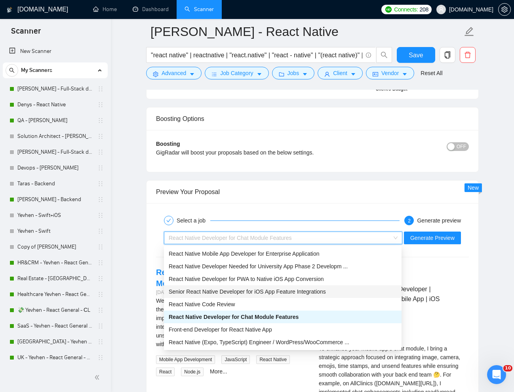
click at [204, 291] on span "Senior React Native Developer for iOS App Feature Integrations" at bounding box center [247, 292] width 157 height 6
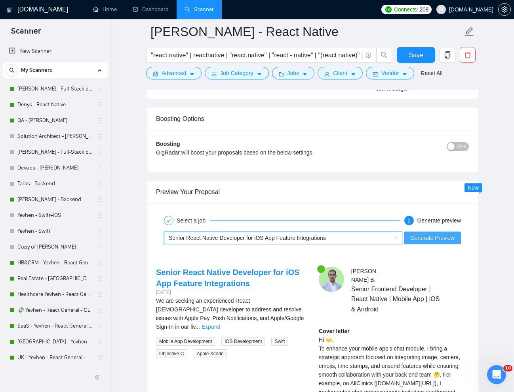
click at [434, 242] on span "Generate Preview" at bounding box center [432, 238] width 44 height 9
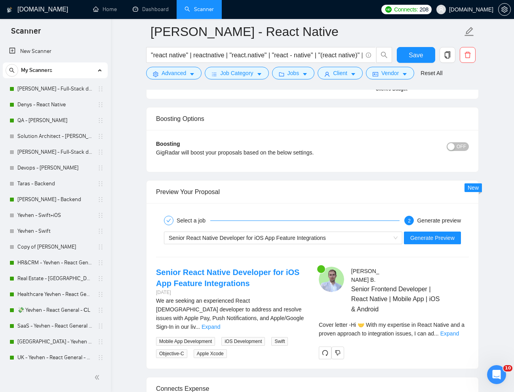
click at [457, 329] on div "Cover letter - Hi 🤝 With my expertise in React Native and a proven approach to …" at bounding box center [393, 329] width 150 height 17
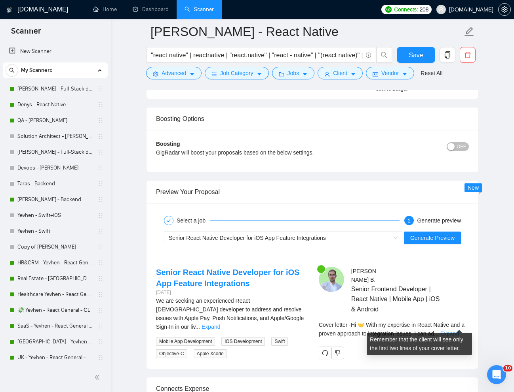
click at [457, 331] on link "Expand" at bounding box center [449, 334] width 19 height 6
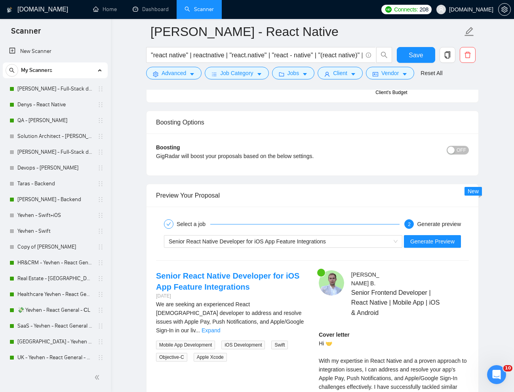
scroll to position [1399, 0]
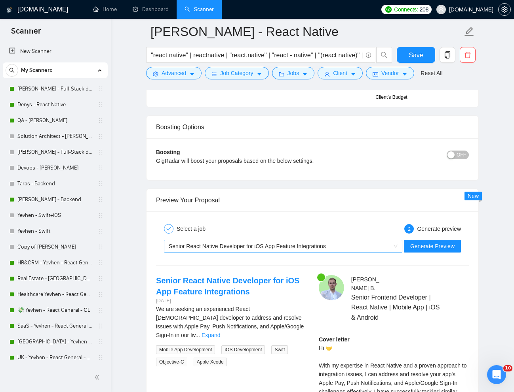
click at [332, 252] on div "Senior React Native Developer for iOS App Feature Integrations" at bounding box center [280, 247] width 222 height 12
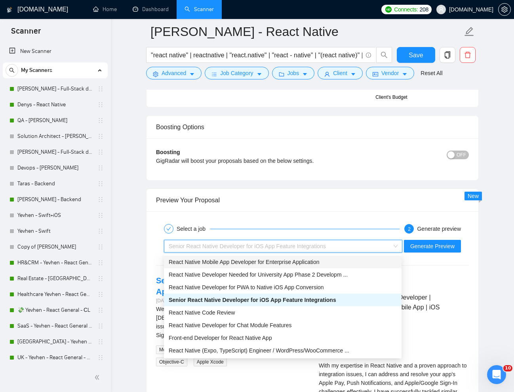
click at [277, 264] on span "React Native Mobile App Developer for Enterprise Application" at bounding box center [244, 262] width 151 height 6
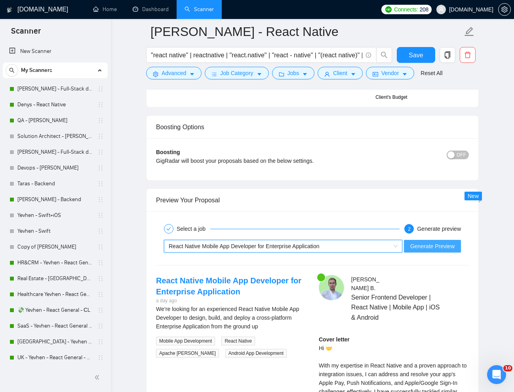
click at [433, 241] on button "Generate Preview" at bounding box center [432, 246] width 57 height 13
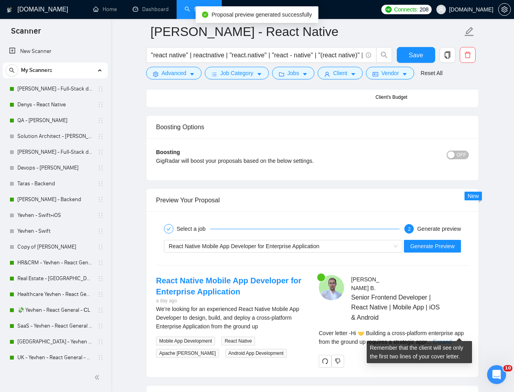
click at [451, 339] on link "Expand" at bounding box center [441, 342] width 19 height 6
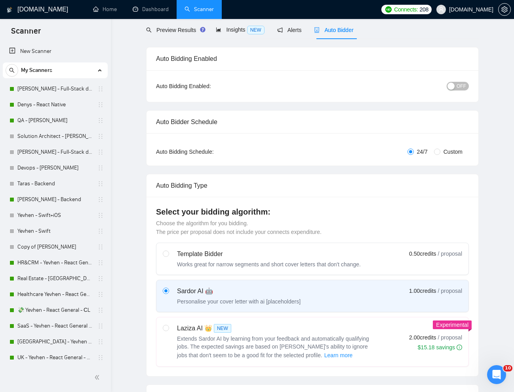
scroll to position [0, 0]
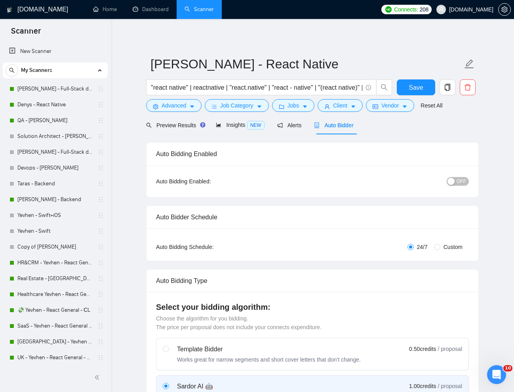
click at [462, 183] on span "OFF" at bounding box center [460, 181] width 9 height 9
click at [414, 91] on span "Save" at bounding box center [415, 88] width 14 height 10
